Goal: Task Accomplishment & Management: Manage account settings

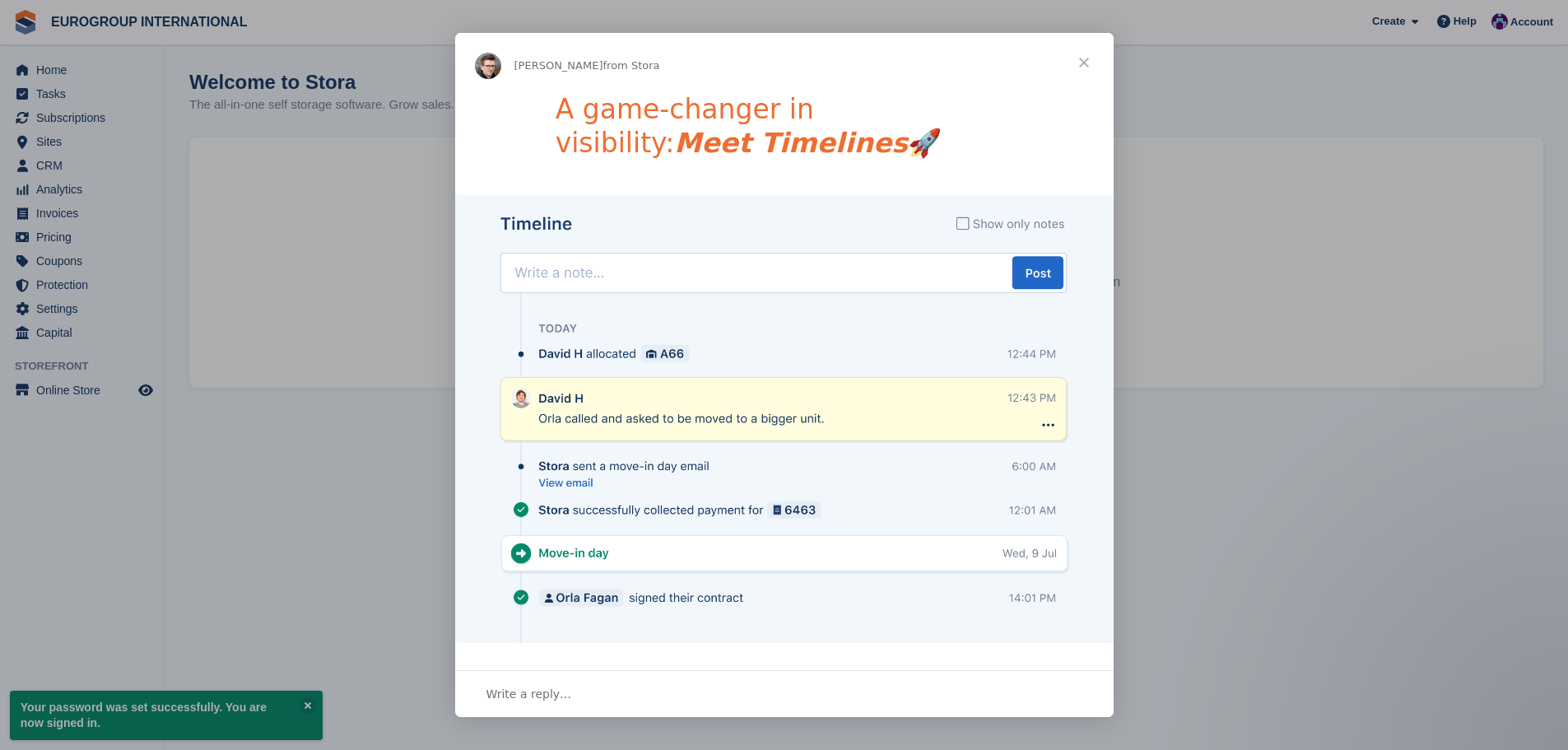
click at [1085, 68] on span "Close" at bounding box center [1083, 61] width 59 height 59
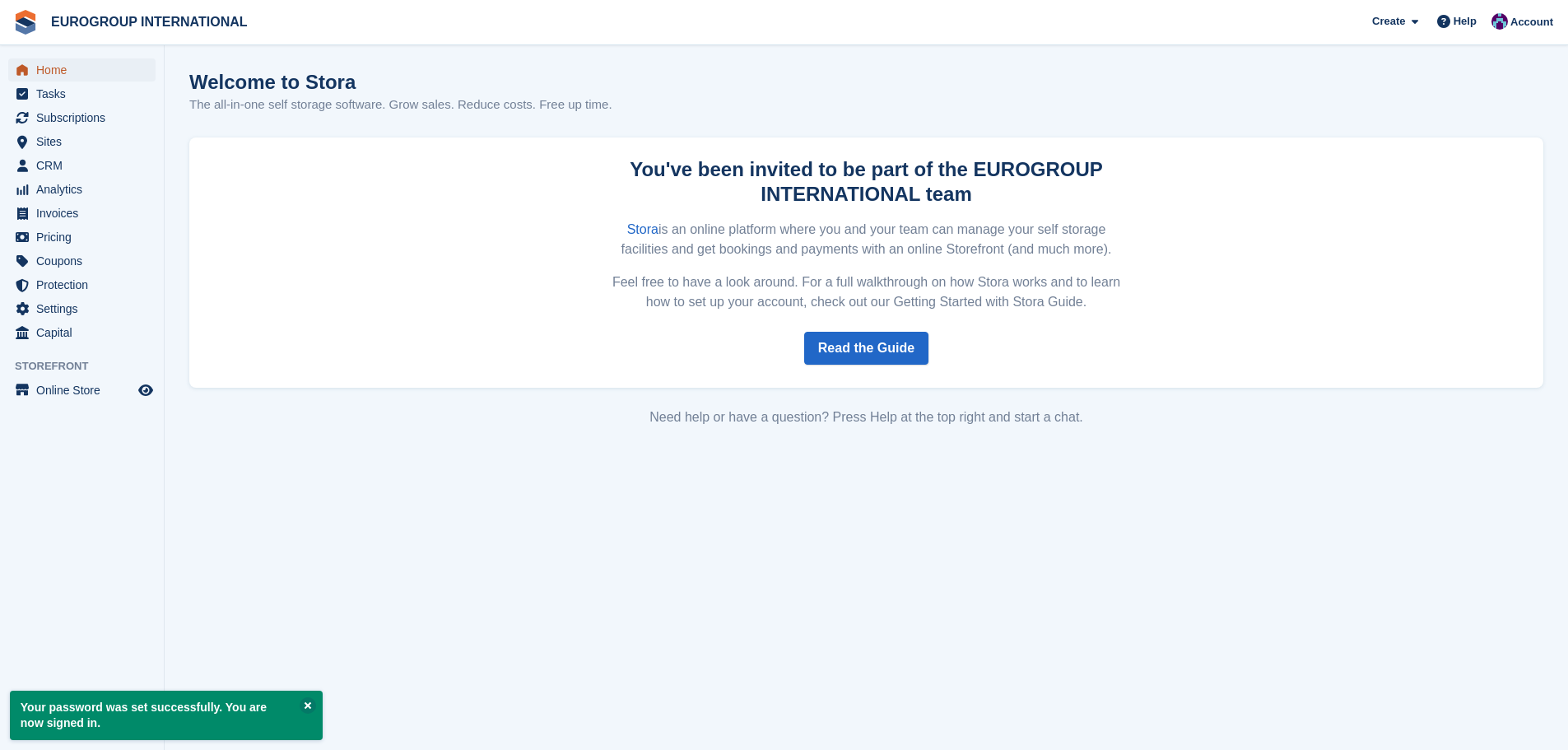
click at [98, 71] on span "Home" at bounding box center [85, 70] width 98 height 23
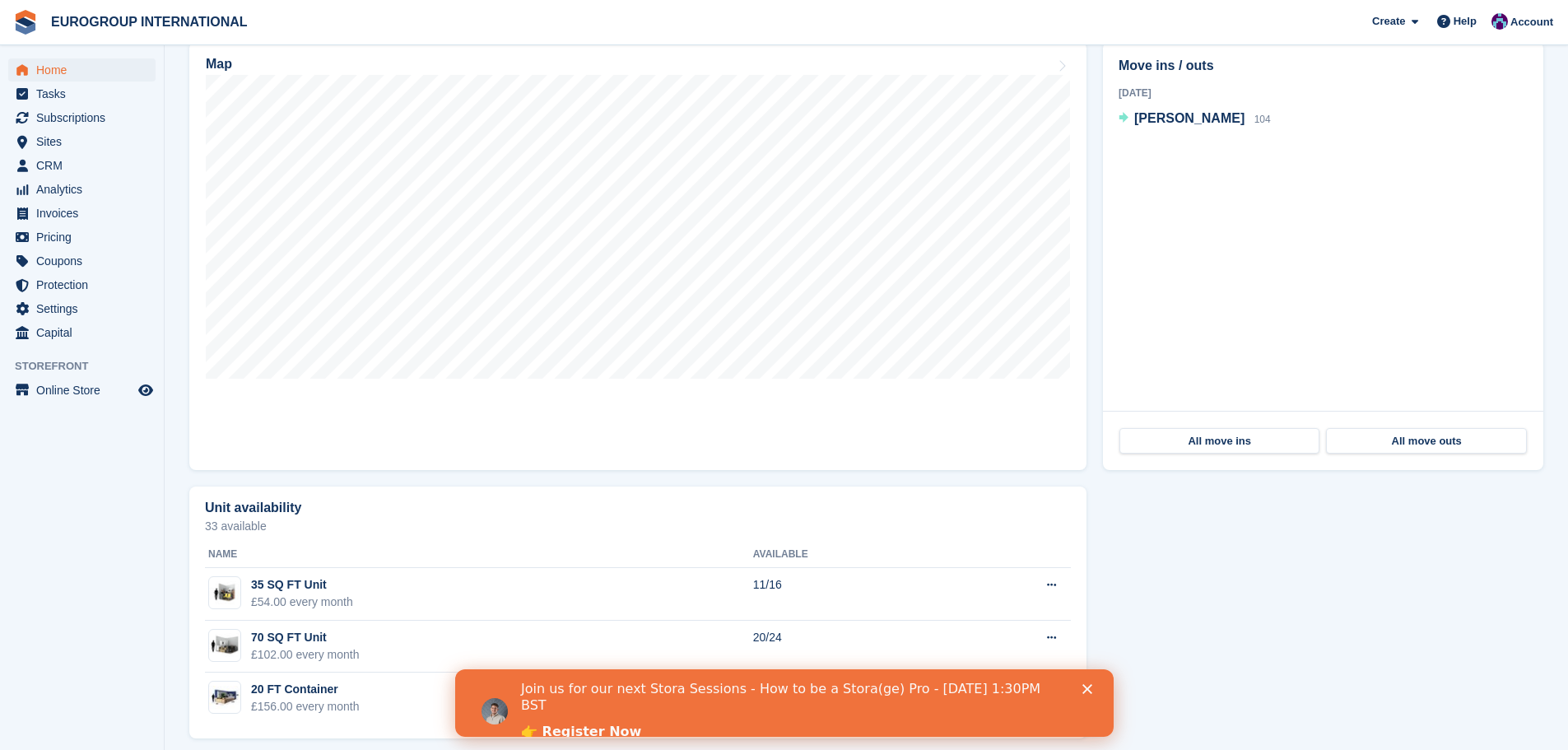
scroll to position [506, 0]
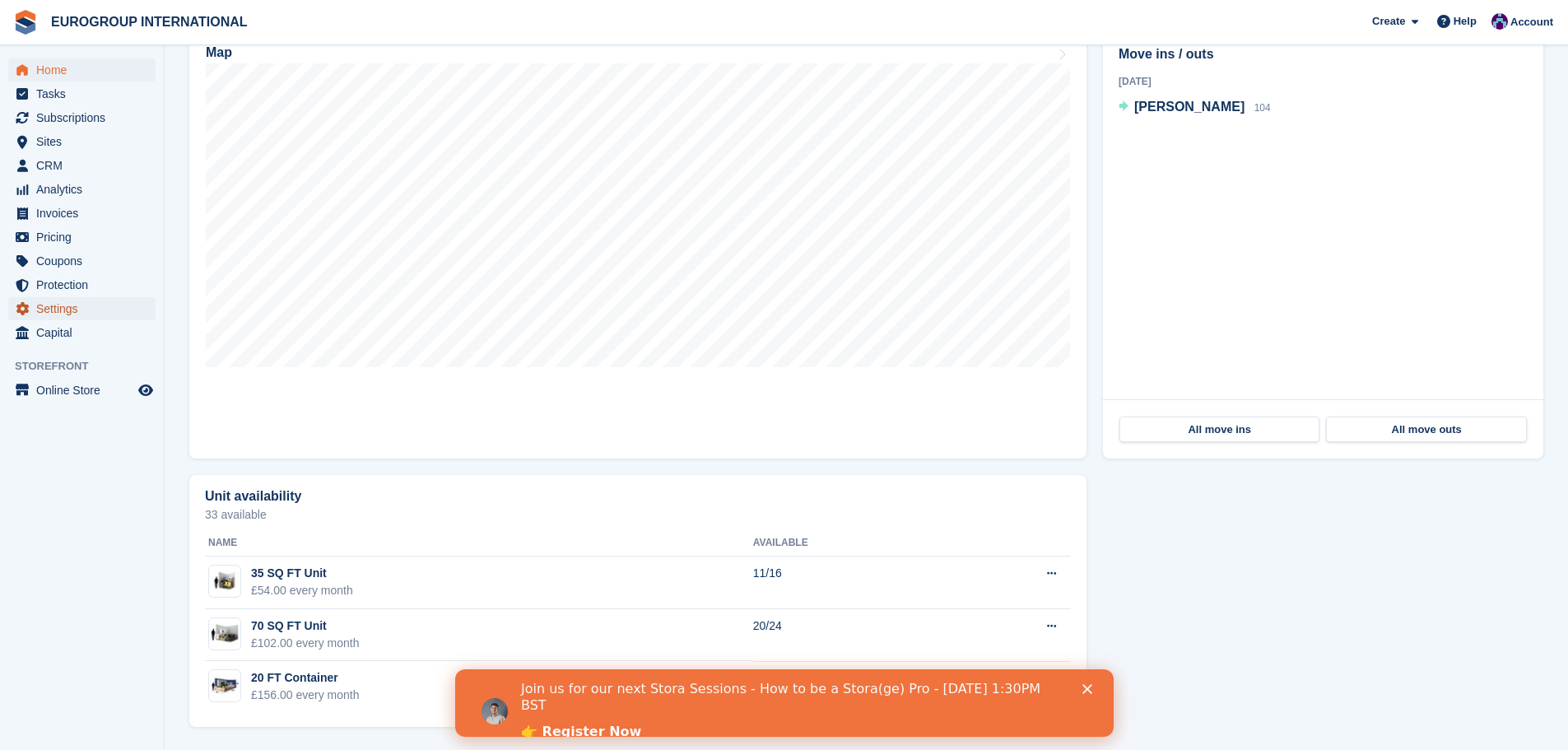
click at [97, 304] on span "Settings" at bounding box center [85, 308] width 98 height 23
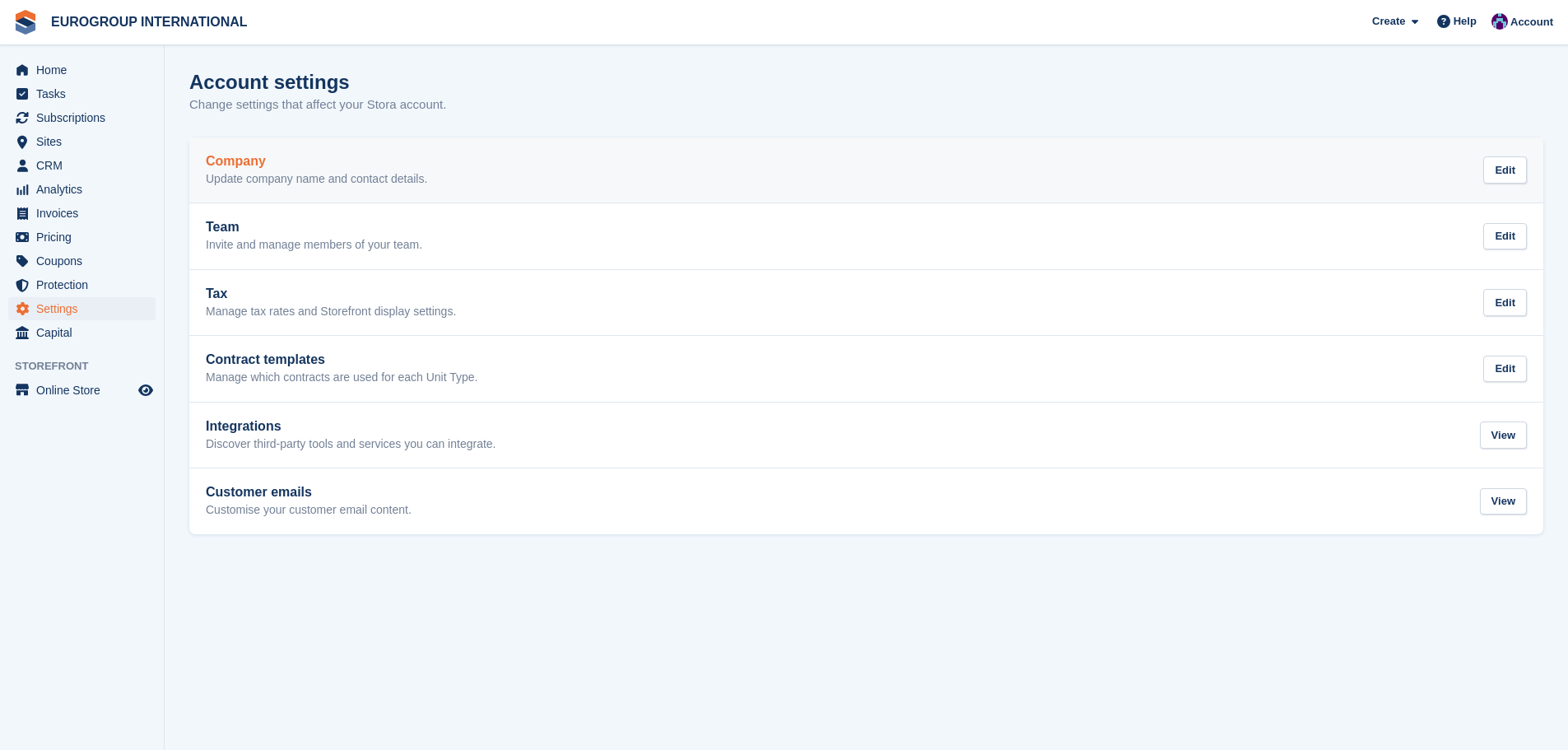
click at [357, 181] on p "Update company name and contact details." at bounding box center [316, 179] width 221 height 15
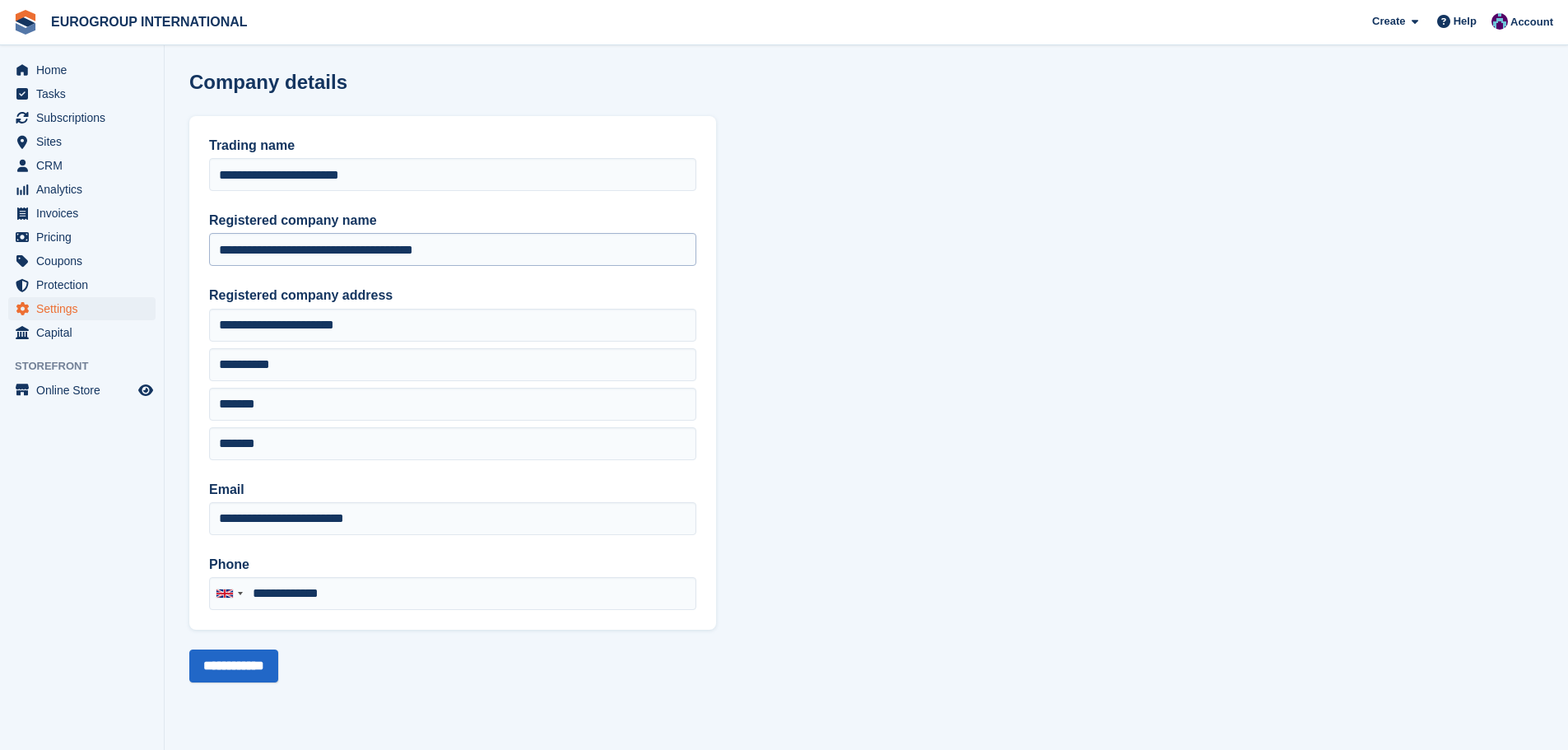
type input "**********"
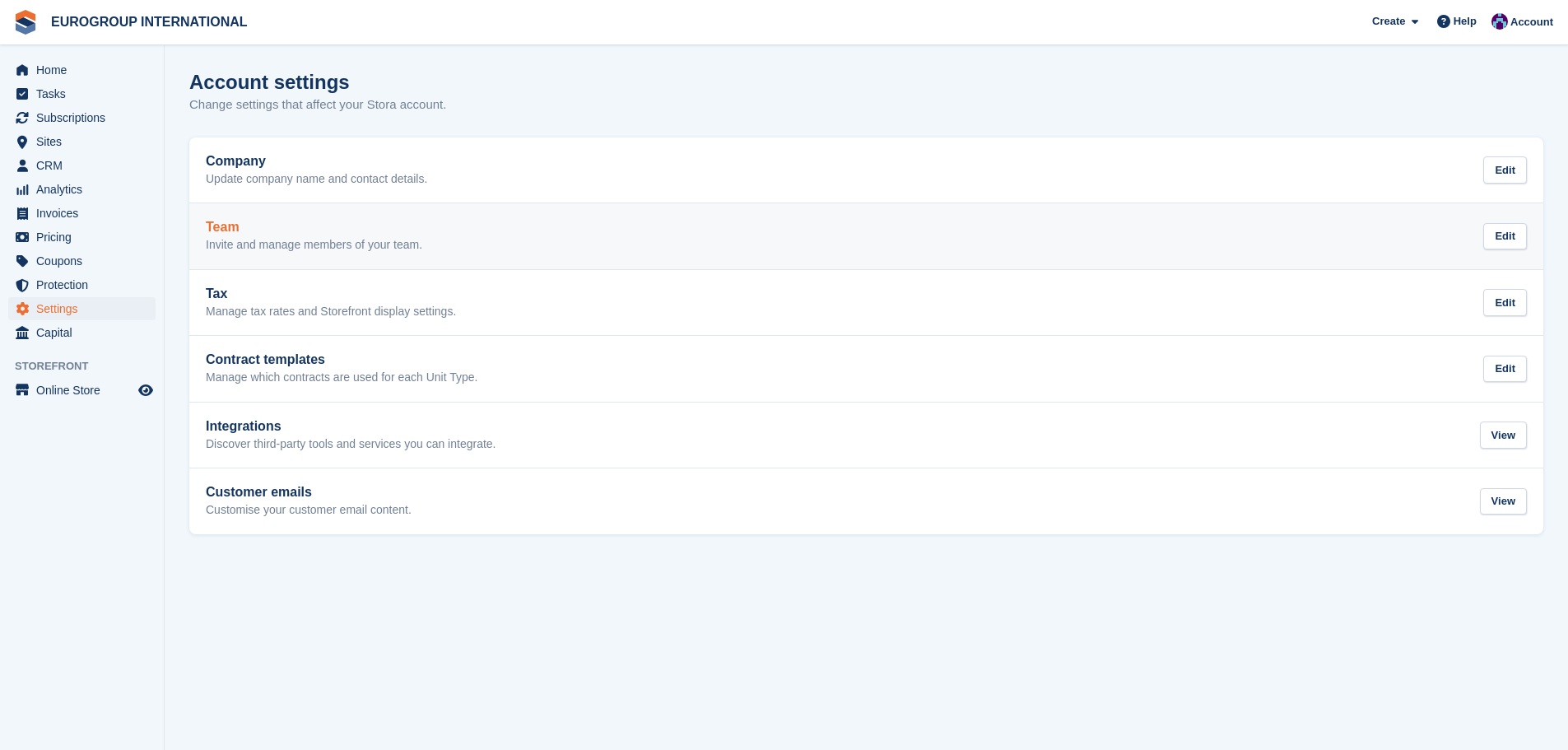
click at [376, 247] on p "Invite and manage members of your team." at bounding box center [313, 245] width 217 height 15
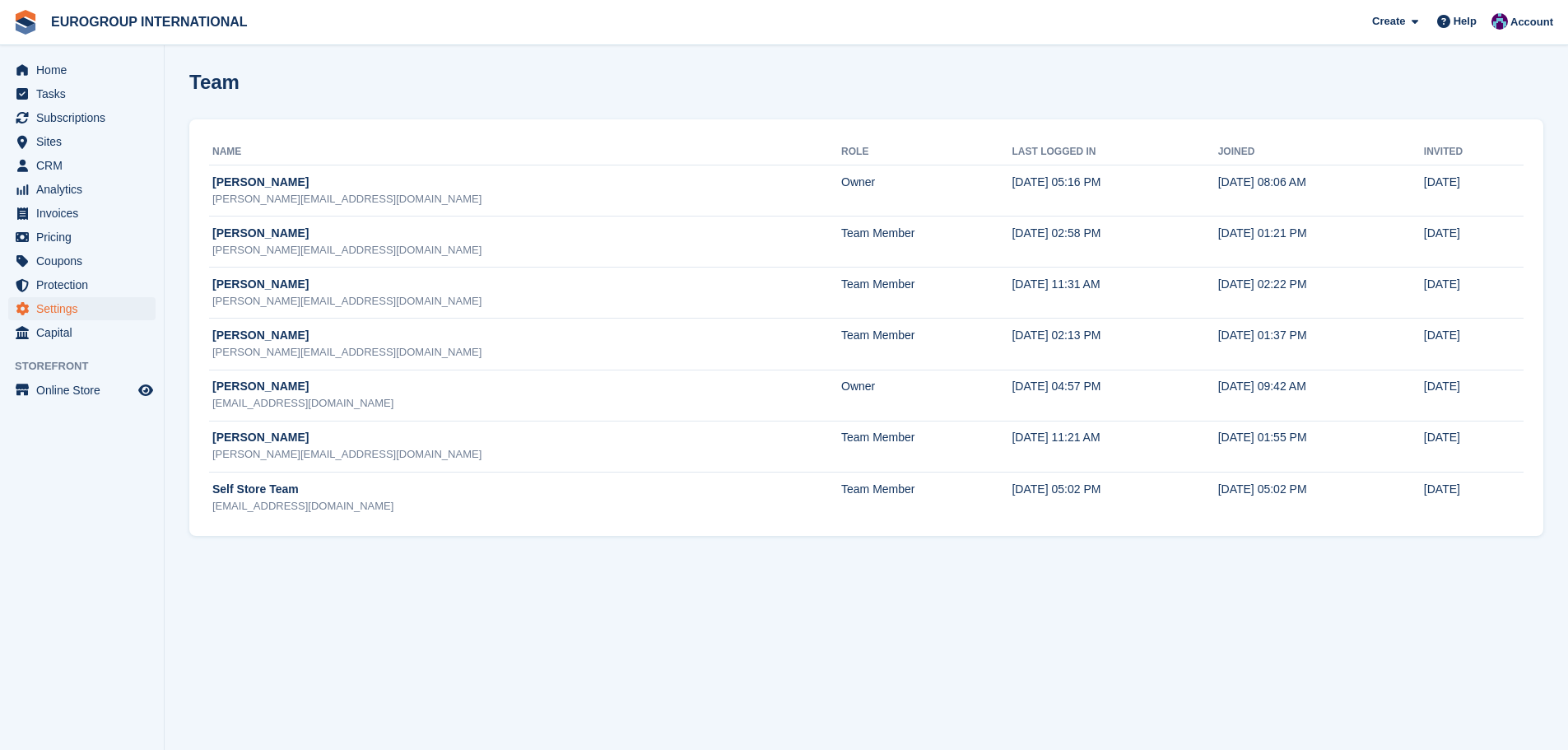
click at [76, 57] on div "Home Tasks Subscriptions Subscriptions Subscriptions Price increases NEW Price …" at bounding box center [82, 198] width 164 height 293
click at [76, 62] on span "Home" at bounding box center [85, 70] width 98 height 23
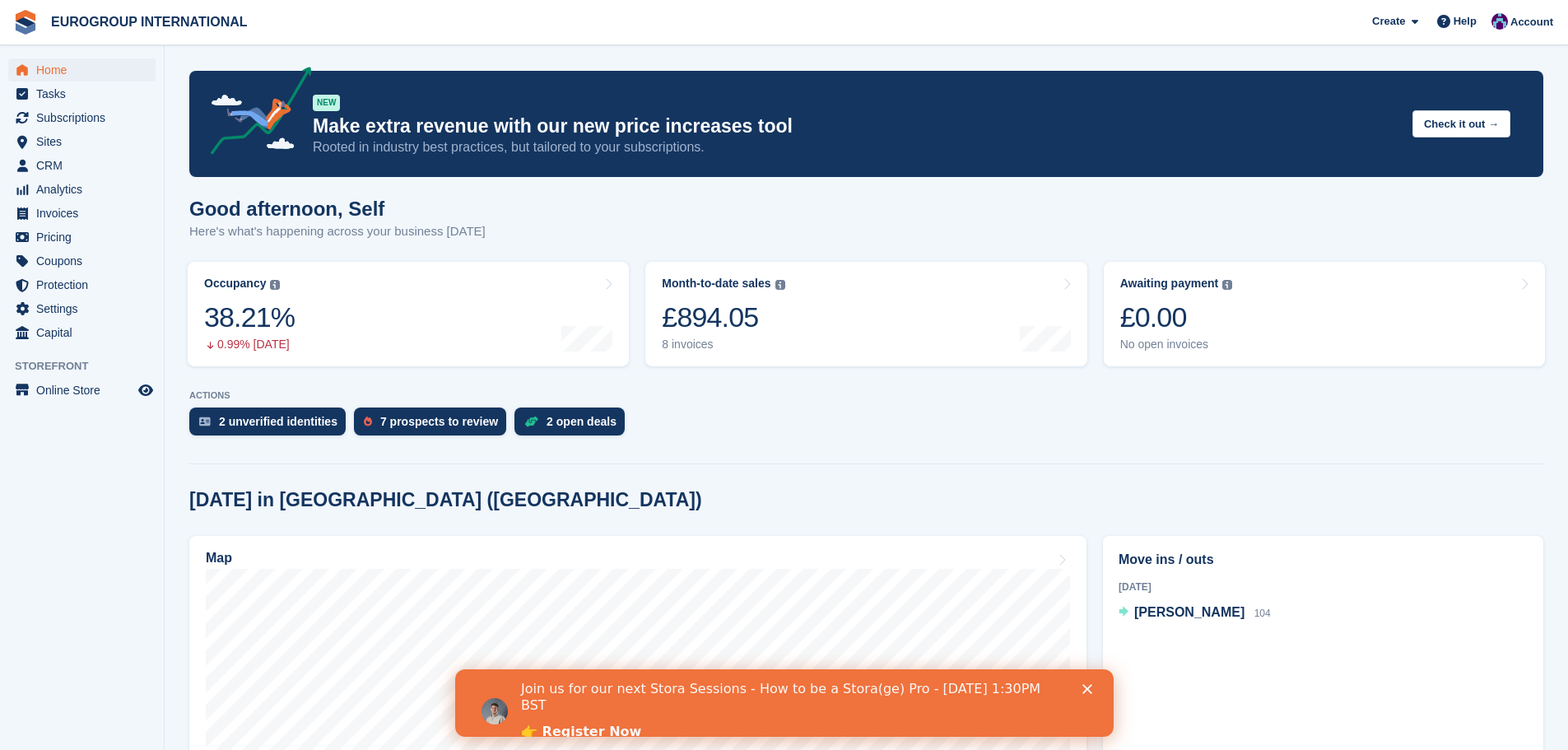
click at [1087, 686] on icon "Close" at bounding box center [1086, 689] width 10 height 10
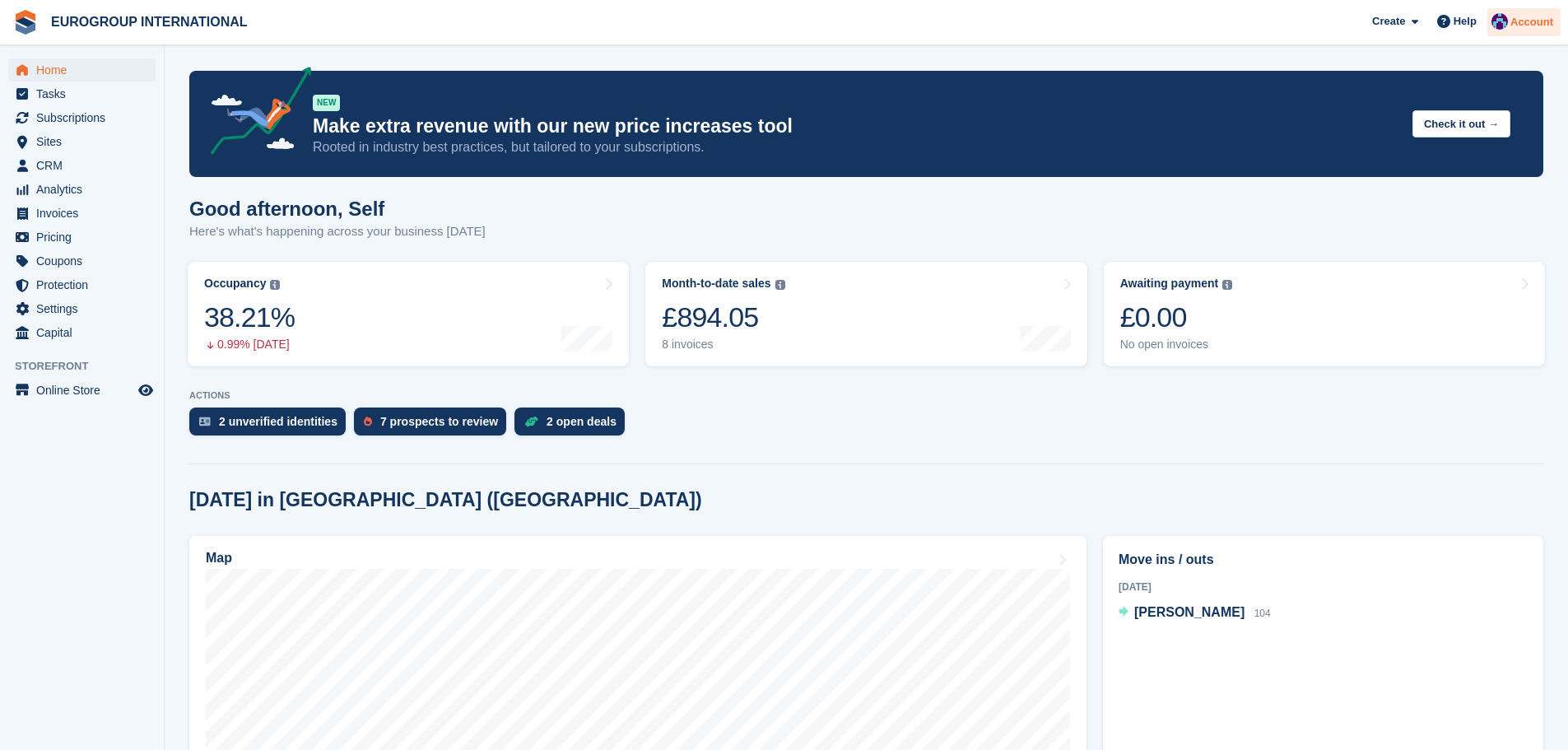
click at [1501, 19] on img at bounding box center [1499, 21] width 17 height 17
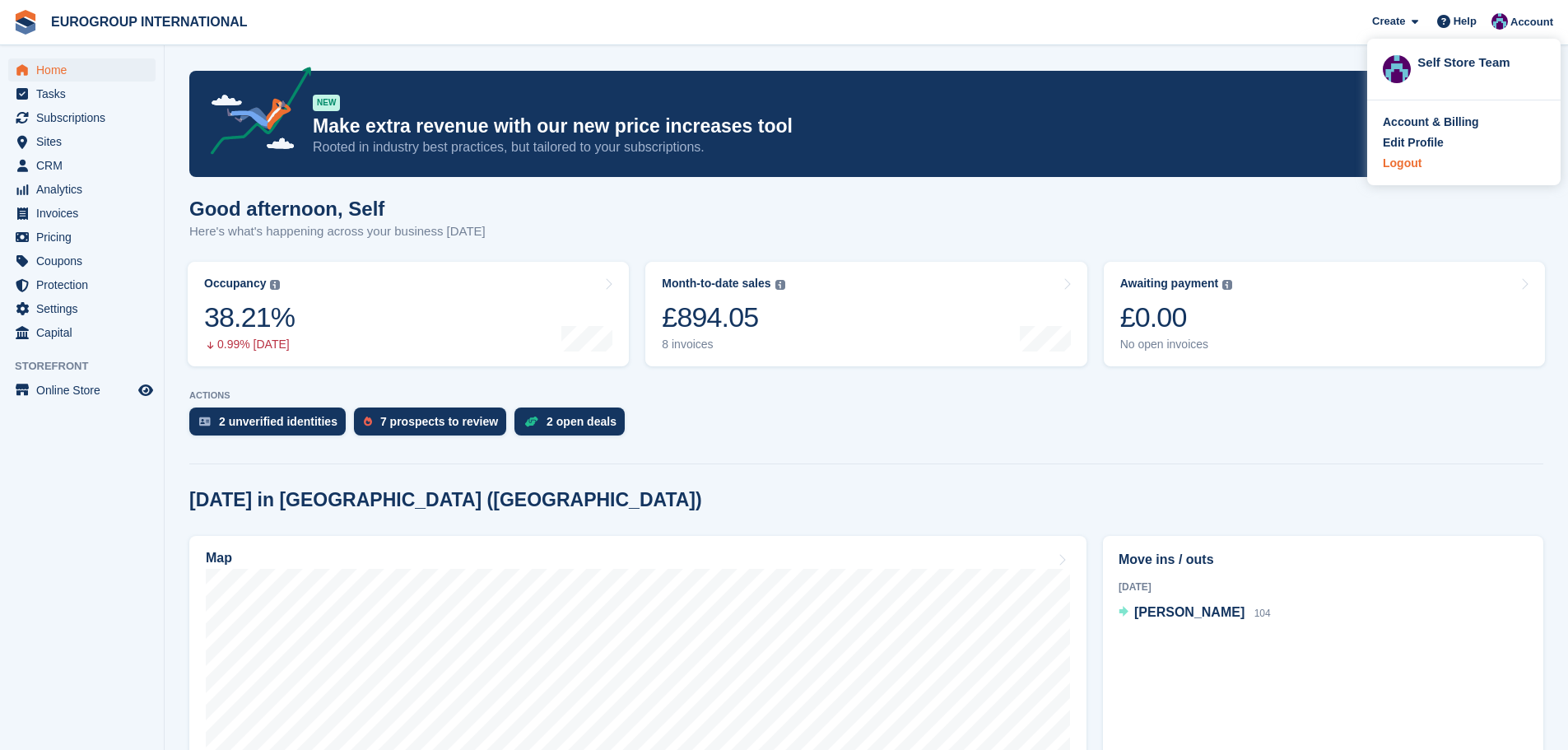
click at [1425, 162] on div "Logout" at bounding box center [1464, 163] width 162 height 18
